Goal: Task Accomplishment & Management: Use online tool/utility

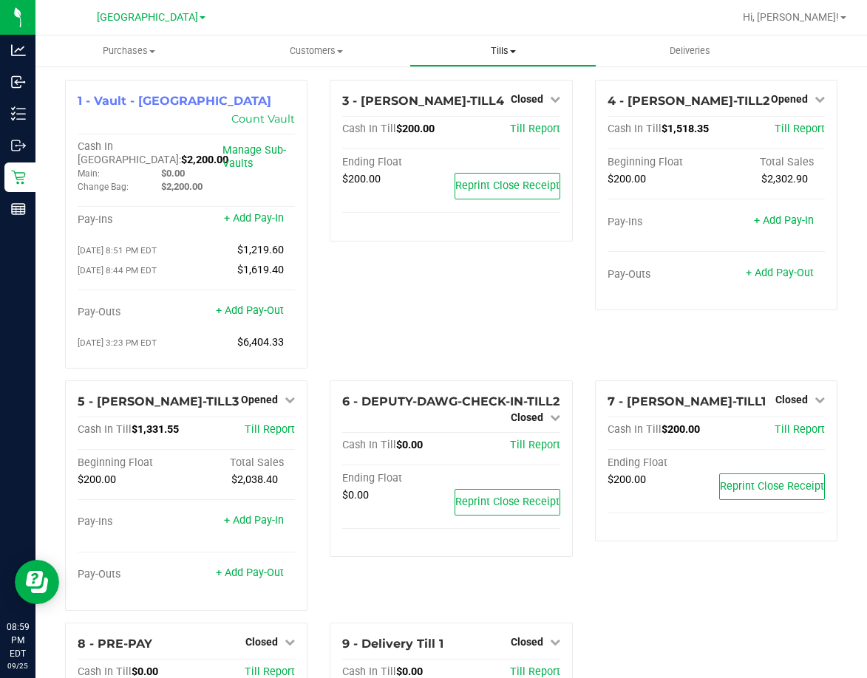
click at [491, 55] on span "Tills" at bounding box center [502, 50] width 185 height 13
click at [499, 112] on span "Reconcile e-payments" at bounding box center [482, 106] width 147 height 13
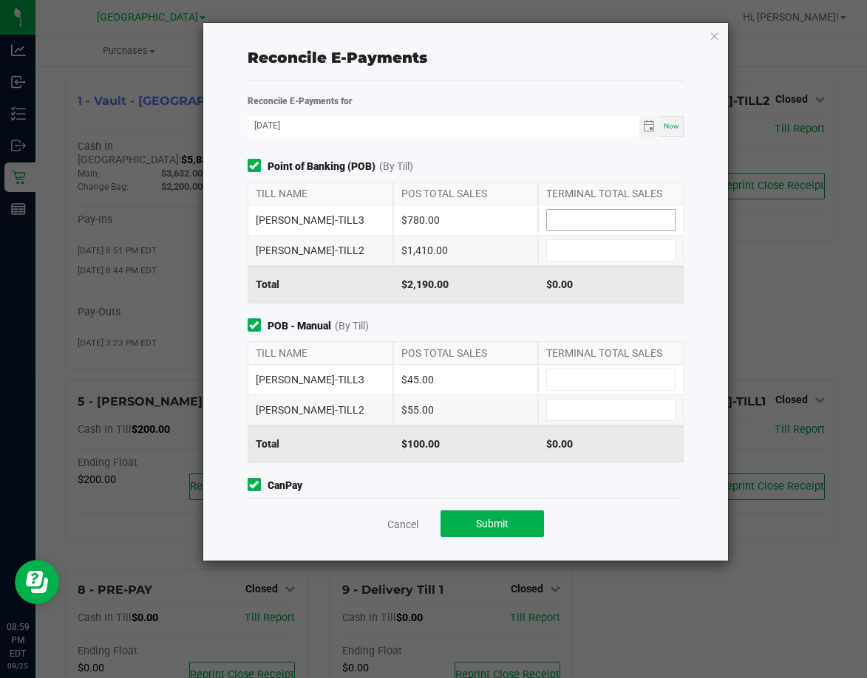
click at [578, 222] on input at bounding box center [611, 220] width 128 height 21
type input "$780.00"
click at [575, 253] on input at bounding box center [611, 250] width 128 height 21
type input "$1,410.00"
click at [624, 379] on input at bounding box center [611, 379] width 128 height 21
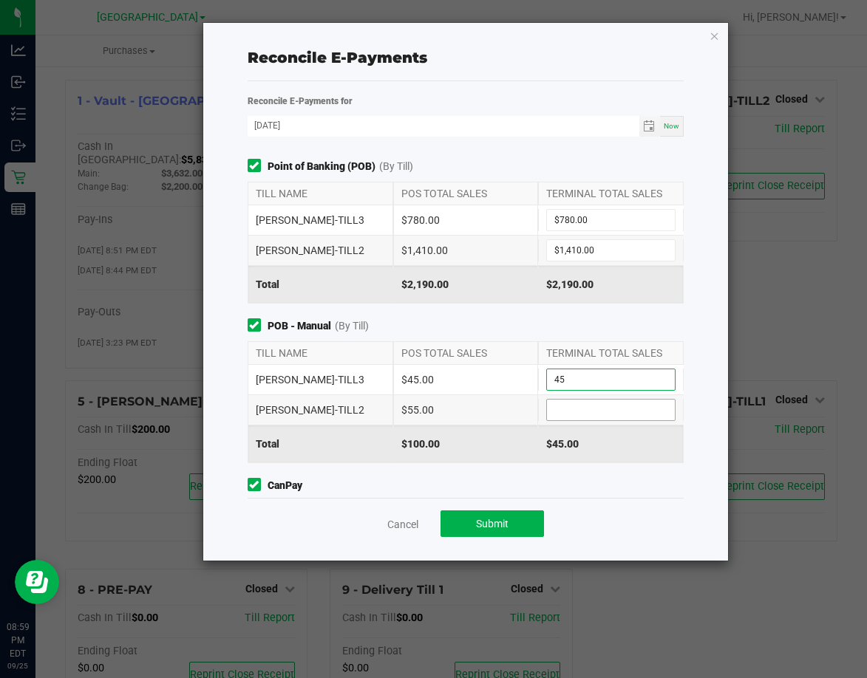
type input "$45.00"
click at [612, 417] on input at bounding box center [611, 410] width 128 height 21
type input "$55.00"
click at [567, 330] on span "POB - Manual (By Till)" at bounding box center [466, 326] width 437 height 16
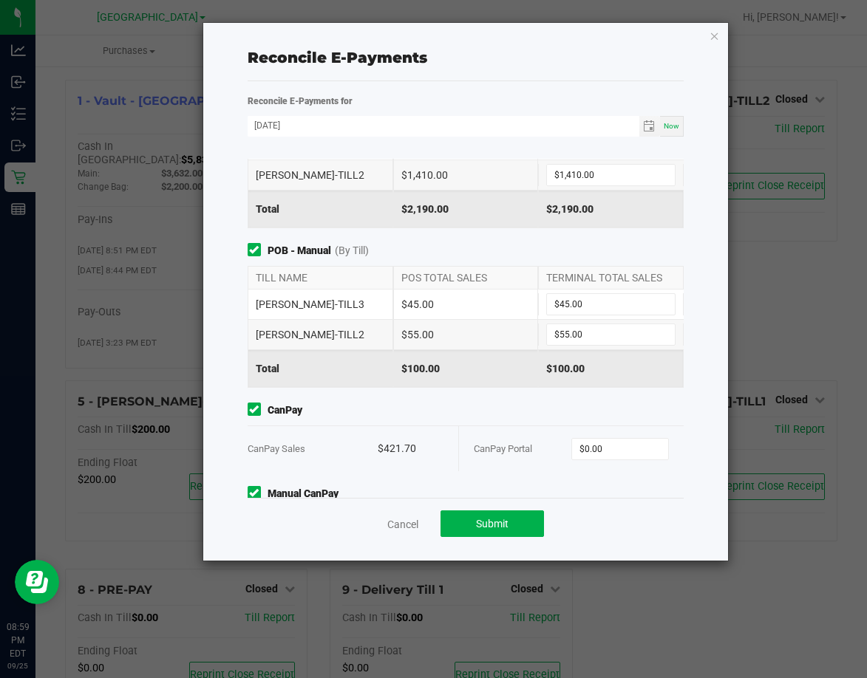
scroll to position [146, 0]
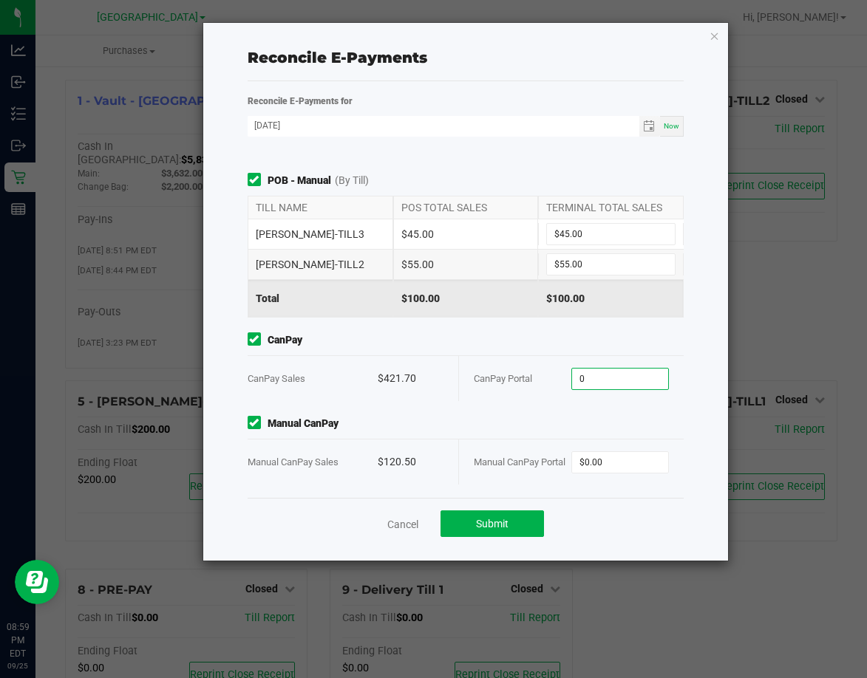
click at [584, 386] on input "0" at bounding box center [620, 379] width 96 height 21
type input "$421.70"
click at [602, 460] on input "0" at bounding box center [620, 462] width 96 height 21
type input "$120.50"
click at [582, 426] on span "Manual CanPay" at bounding box center [466, 424] width 437 height 16
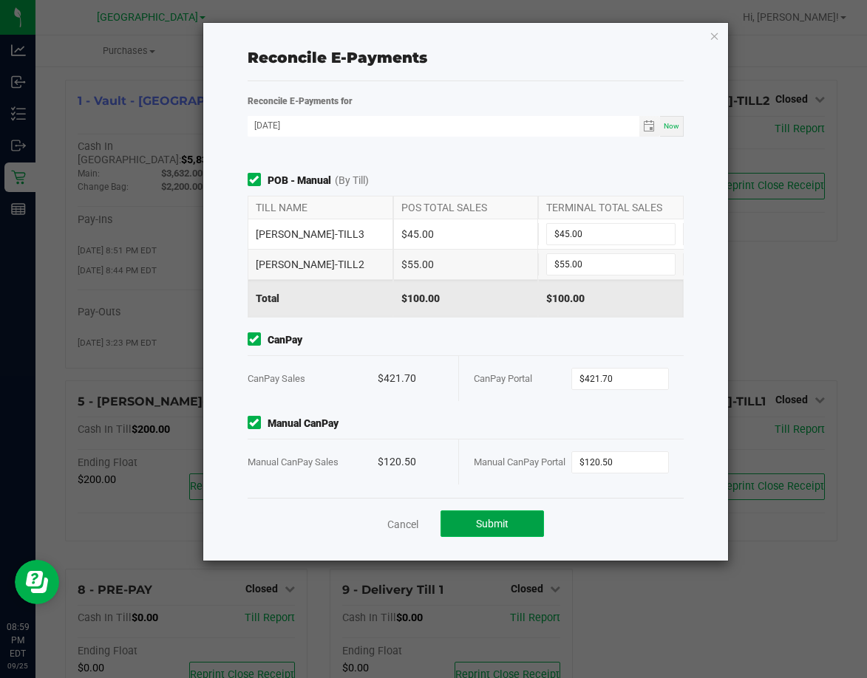
click at [525, 521] on button "Submit" at bounding box center [491, 524] width 103 height 27
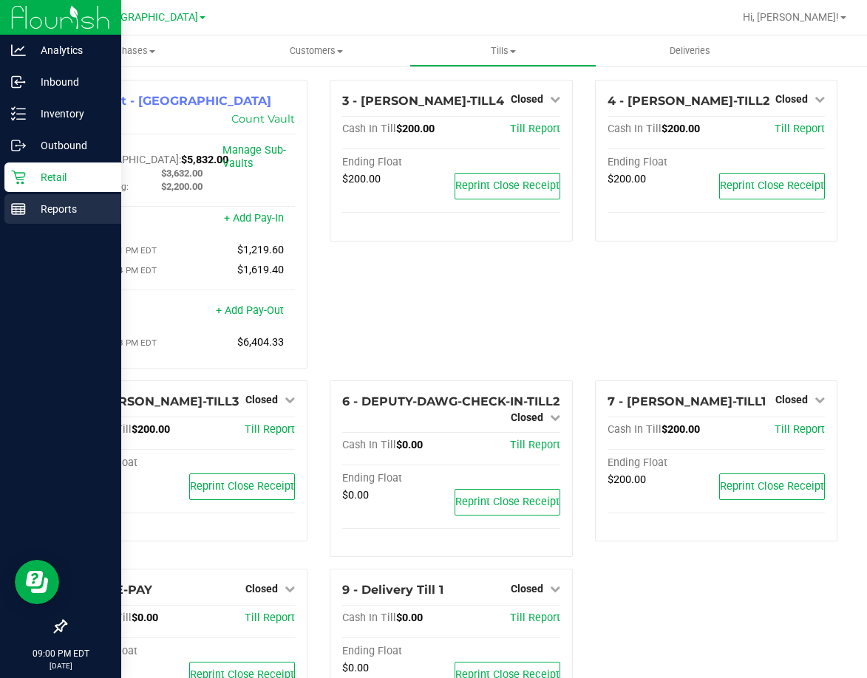
click at [18, 203] on icon at bounding box center [18, 209] width 15 height 15
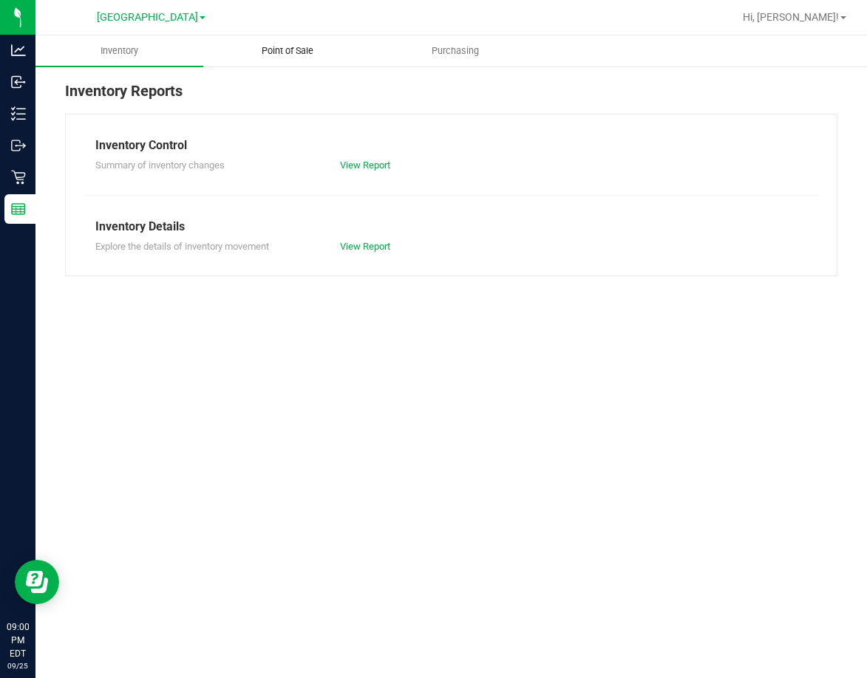
click at [294, 54] on span "Point of Sale" at bounding box center [288, 50] width 92 height 13
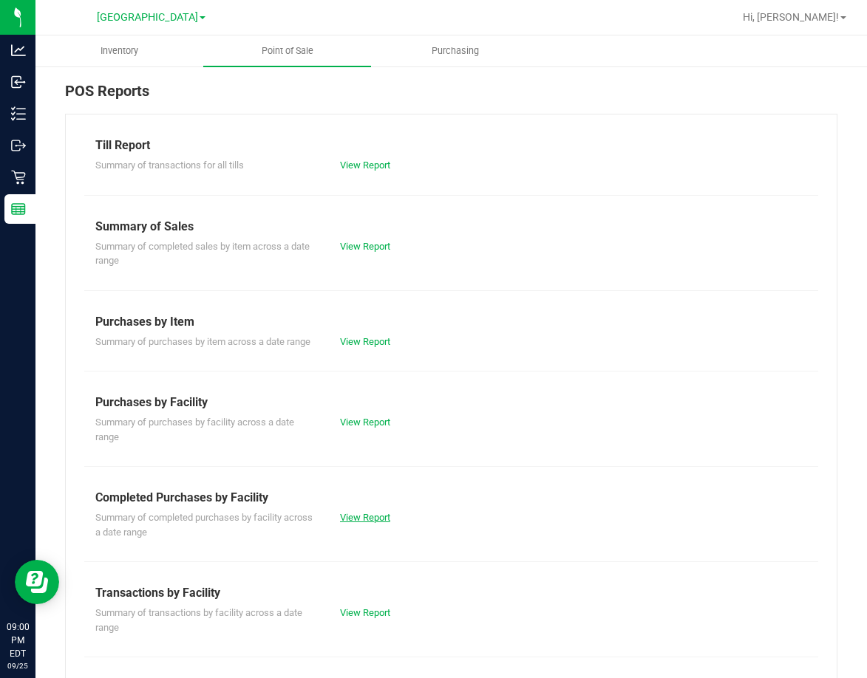
click at [350, 523] on link "View Report" at bounding box center [365, 517] width 50 height 11
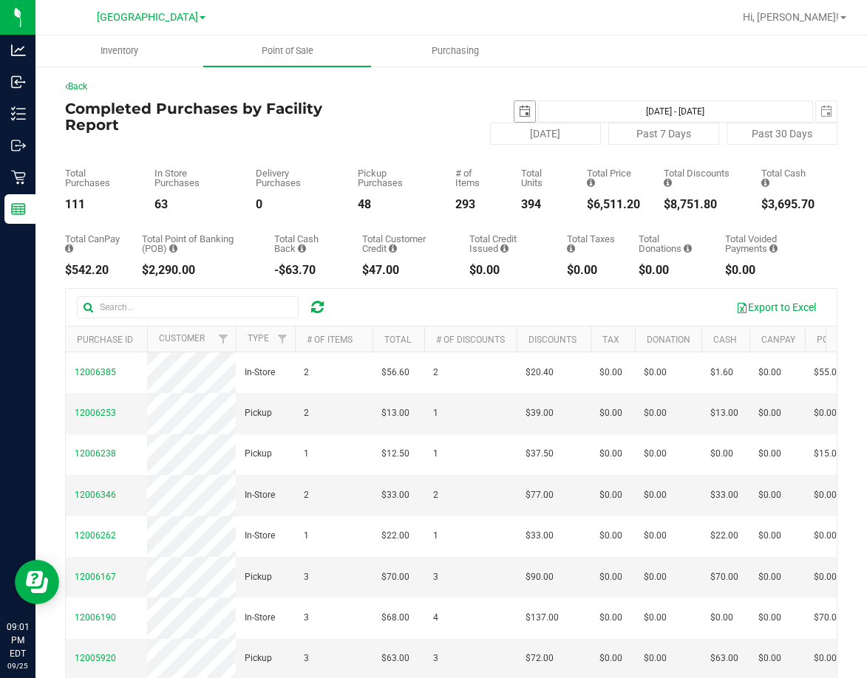
drag, startPoint x: 515, startPoint y: 109, endPoint x: 508, endPoint y: 118, distance: 11.7
click at [519, 109] on span "select" at bounding box center [525, 112] width 12 height 12
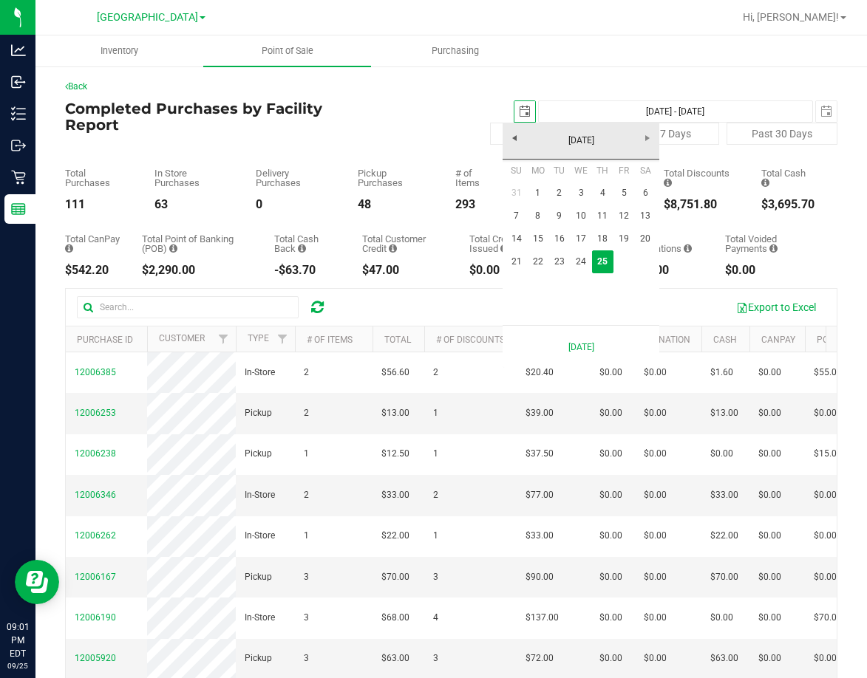
scroll to position [0, 37]
click at [542, 265] on link "22" at bounding box center [537, 262] width 21 height 23
type input "[DATE]"
type input "[DATE] - [DATE]"
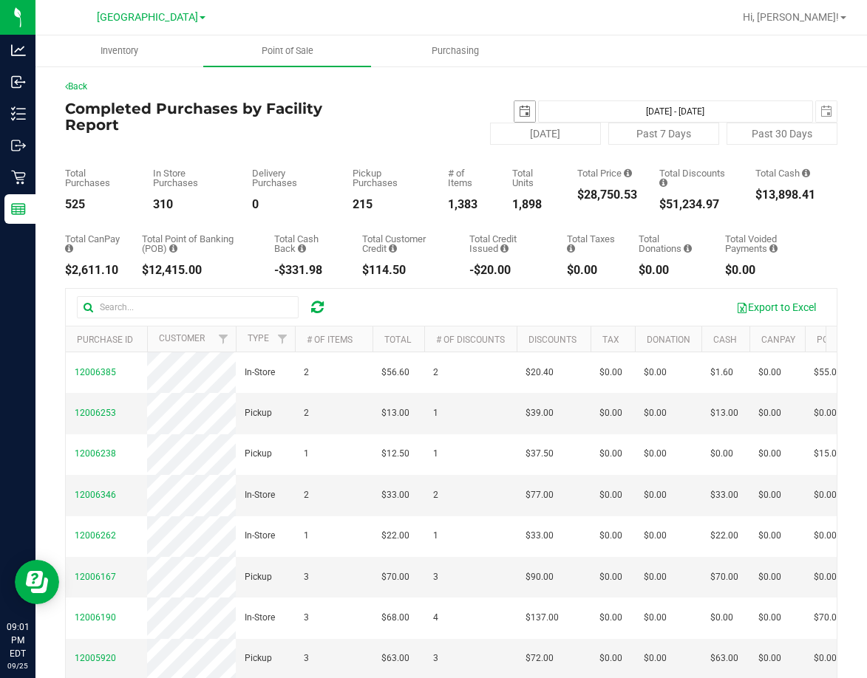
click at [521, 108] on span "select" at bounding box center [524, 111] width 21 height 21
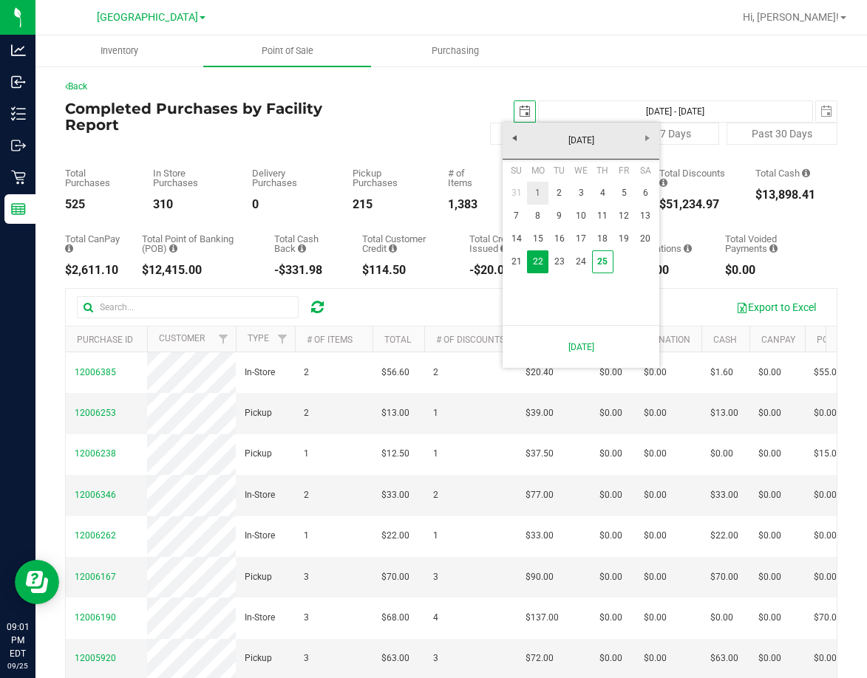
click at [534, 193] on link "1" at bounding box center [537, 193] width 21 height 23
type input "[DATE]"
type input "[DATE] - [DATE]"
